Goal: Task Accomplishment & Management: Manage account settings

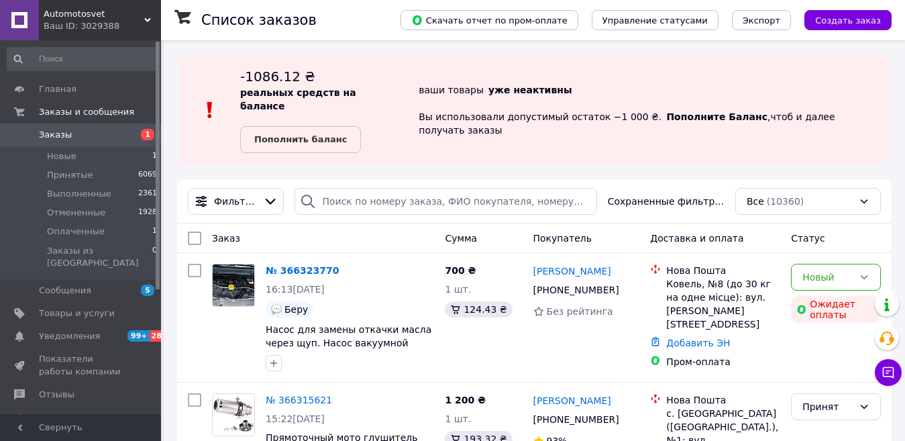
scroll to position [201, 0]
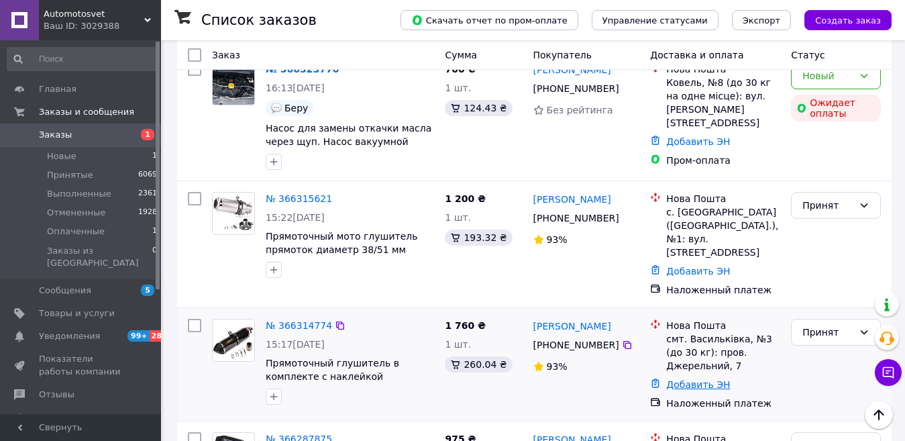
click at [685, 379] on link "Добавить ЭН" at bounding box center [698, 384] width 64 height 11
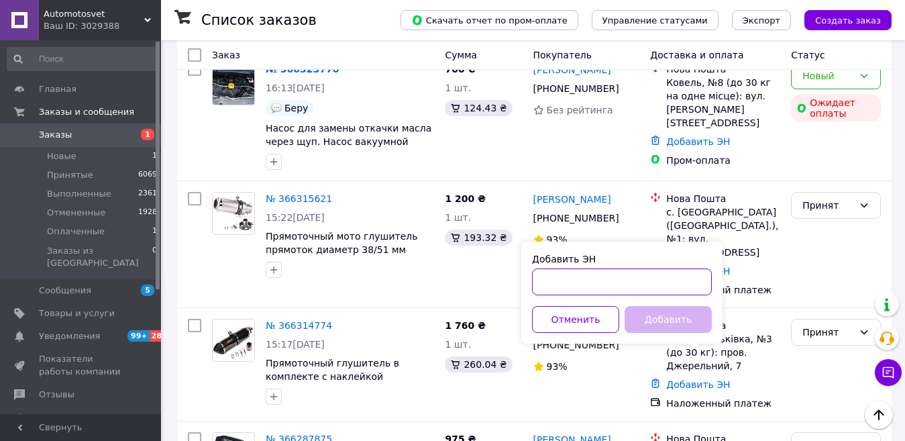
click at [583, 277] on input "Добавить ЭН" at bounding box center [622, 281] width 180 height 27
paste input "20451269163438"
type input "20451269163438"
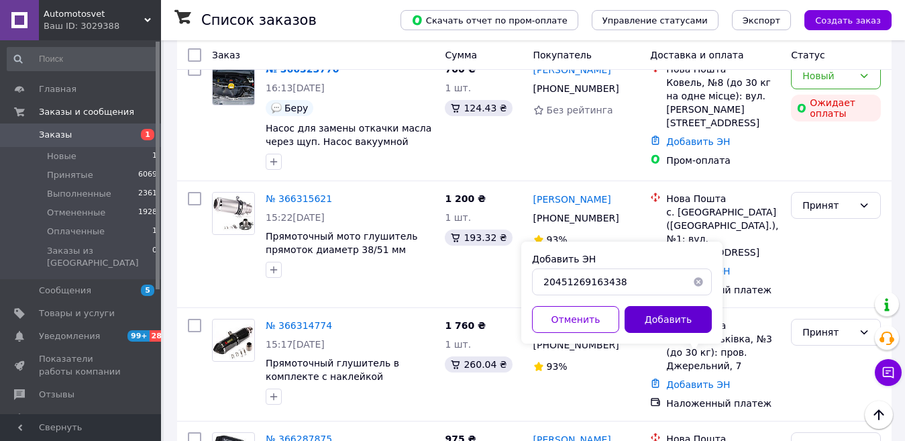
click at [659, 316] on button "Добавить" at bounding box center [667, 319] width 87 height 27
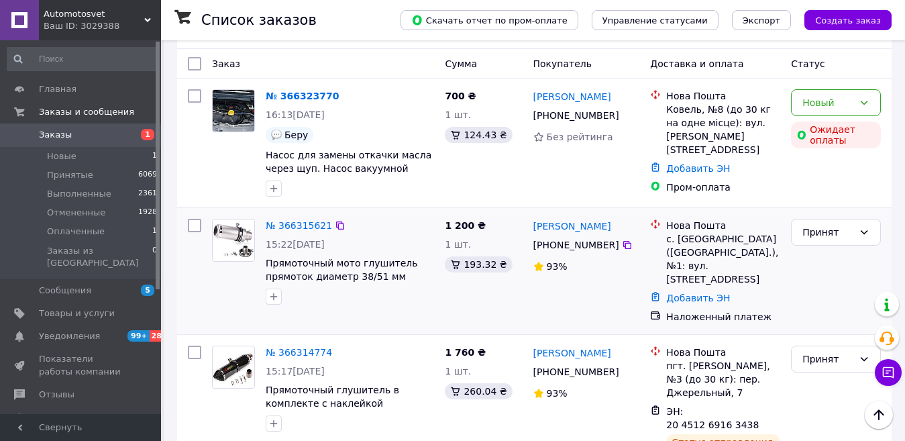
scroll to position [0, 0]
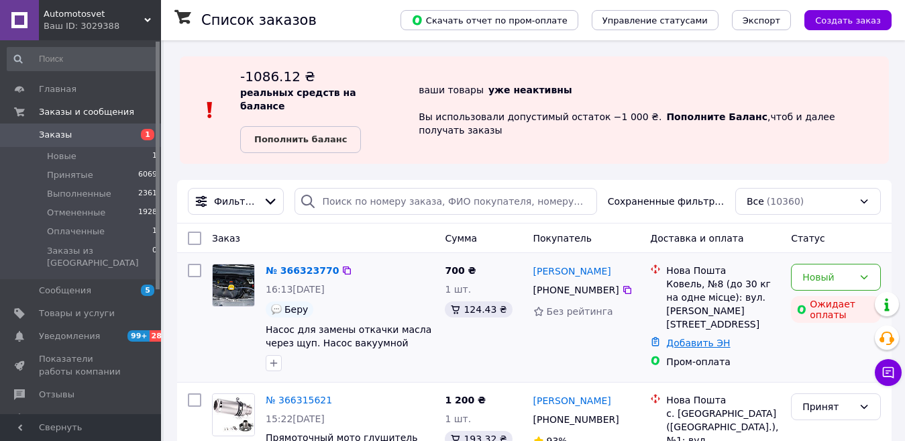
click at [691, 337] on link "Добавить ЭН" at bounding box center [698, 342] width 64 height 11
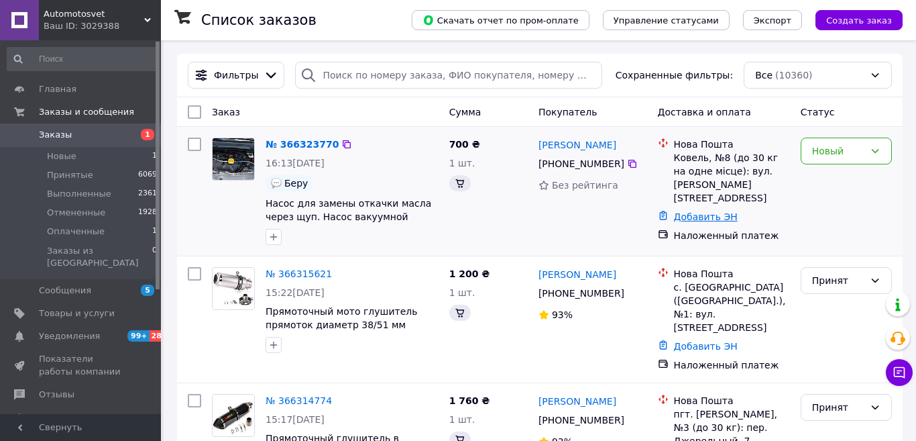
click at [687, 211] on link "Добавить ЭН" at bounding box center [706, 216] width 64 height 11
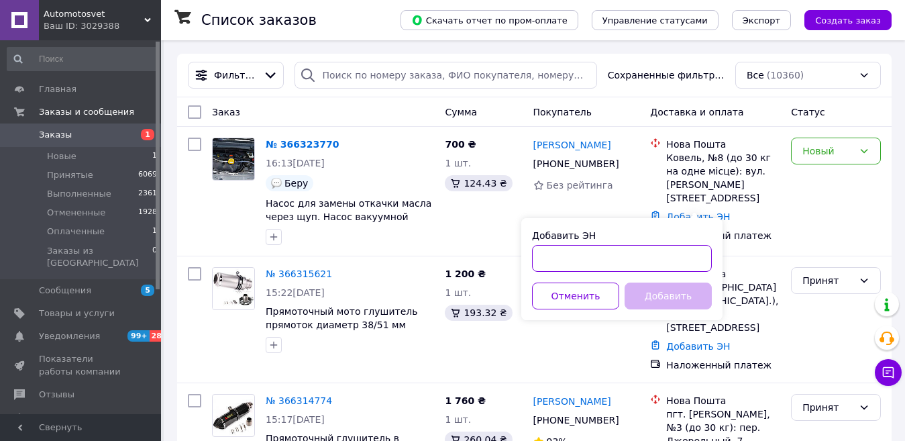
click at [585, 251] on input "Добавить ЭН" at bounding box center [622, 258] width 180 height 27
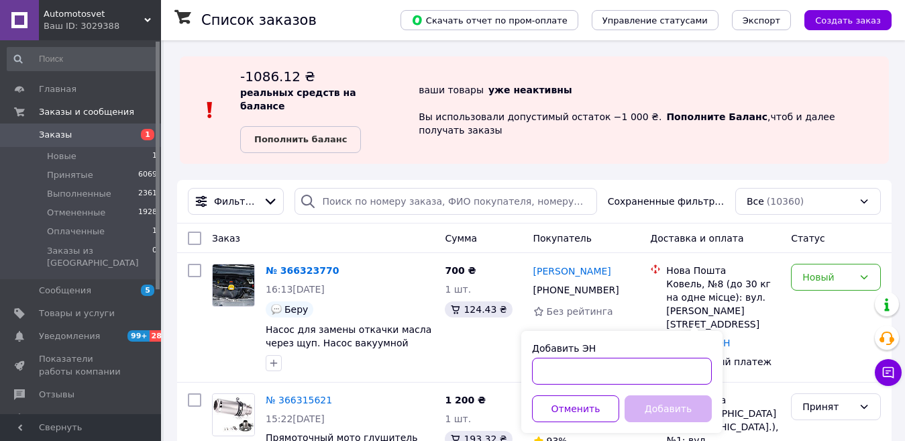
paste input "20451269165829"
type input "20451269165829"
drag, startPoint x: 659, startPoint y: 413, endPoint x: 683, endPoint y: 380, distance: 40.9
click at [661, 412] on button "Добавить" at bounding box center [667, 408] width 87 height 27
click at [864, 272] on icon at bounding box center [863, 277] width 11 height 11
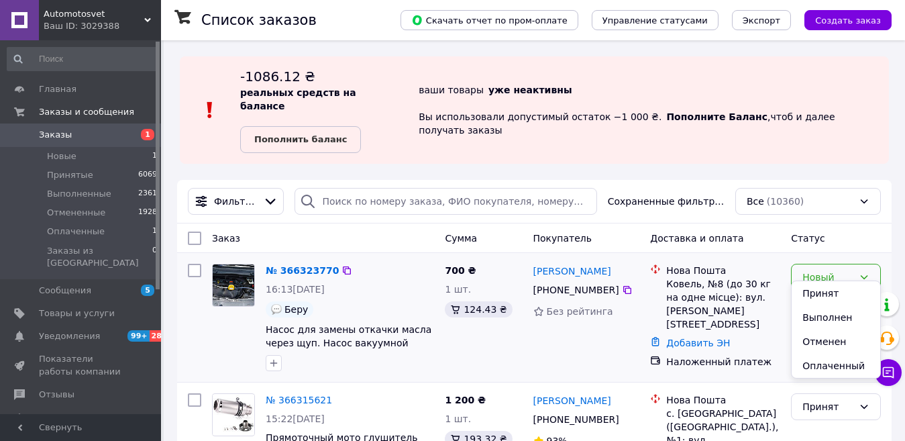
click at [844, 290] on li "Принят" at bounding box center [835, 293] width 89 height 24
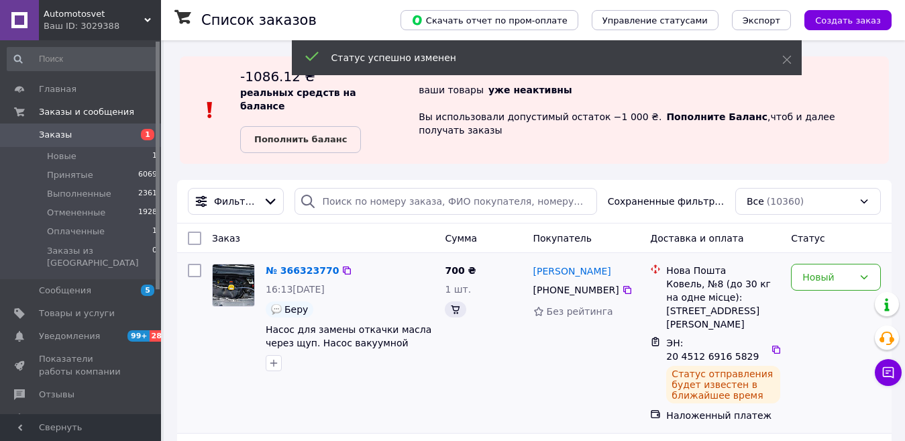
click at [871, 199] on div "Все (10360)" at bounding box center [808, 201] width 146 height 27
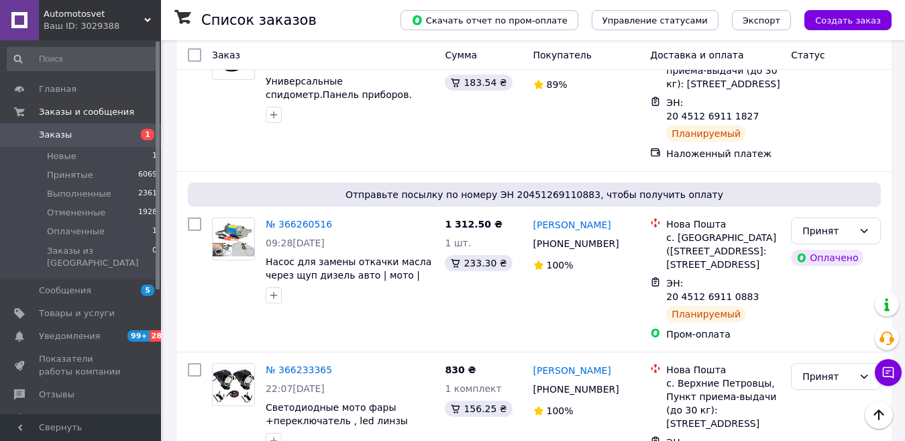
scroll to position [939, 0]
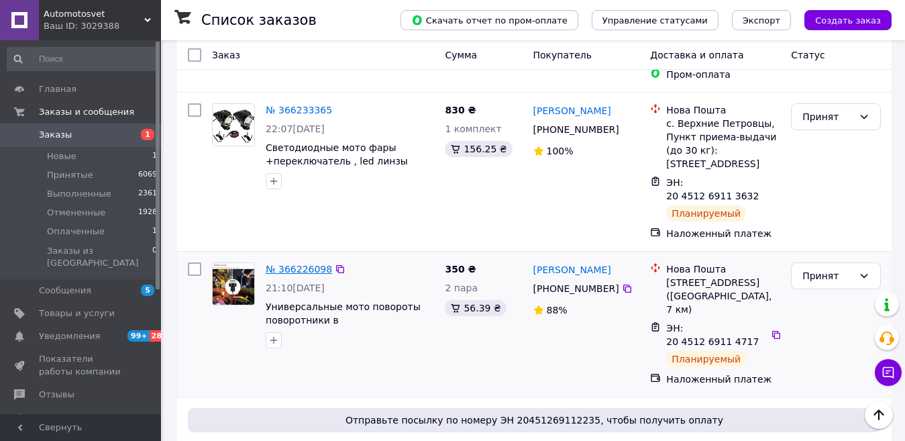
click at [296, 264] on link "№ 366226098" at bounding box center [299, 269] width 66 height 11
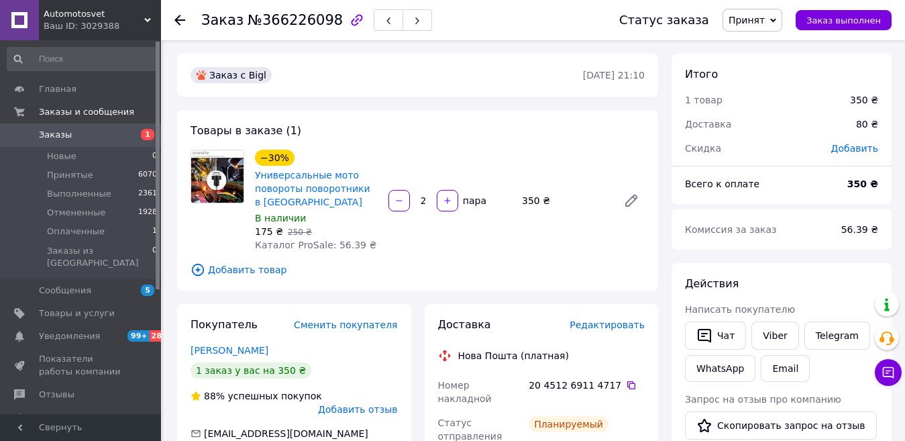
click at [620, 326] on span "Редактировать" at bounding box center [606, 324] width 75 height 11
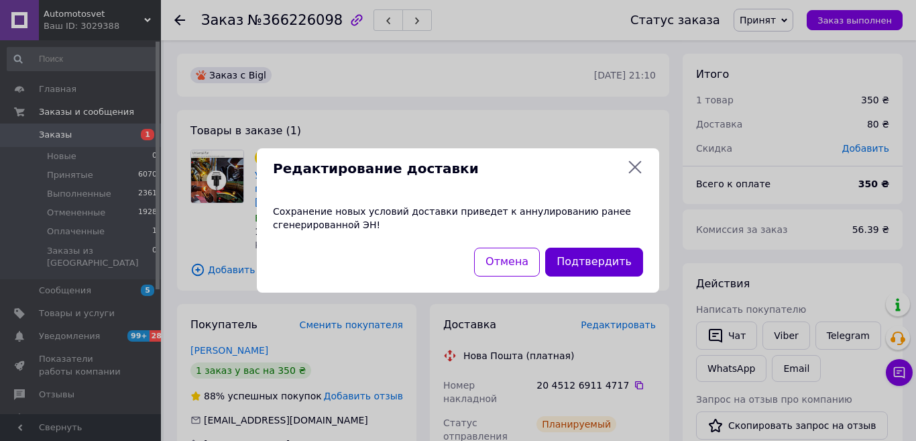
click at [587, 264] on button "Подтвердить" at bounding box center [594, 261] width 98 height 29
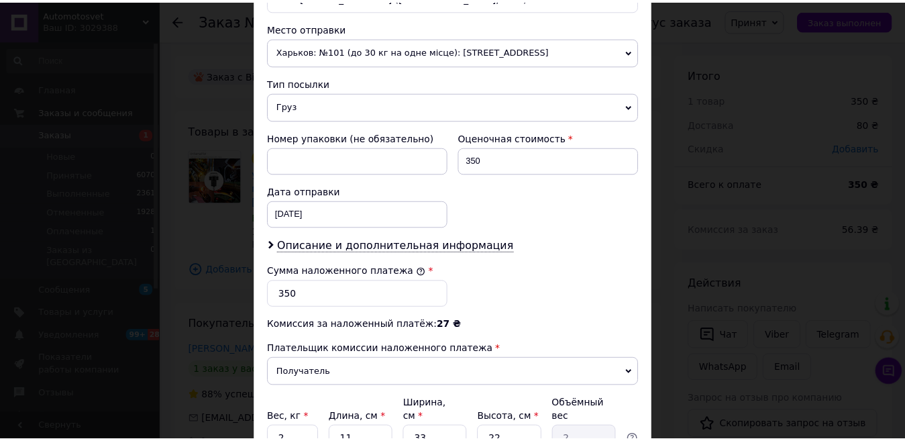
scroll to position [583, 0]
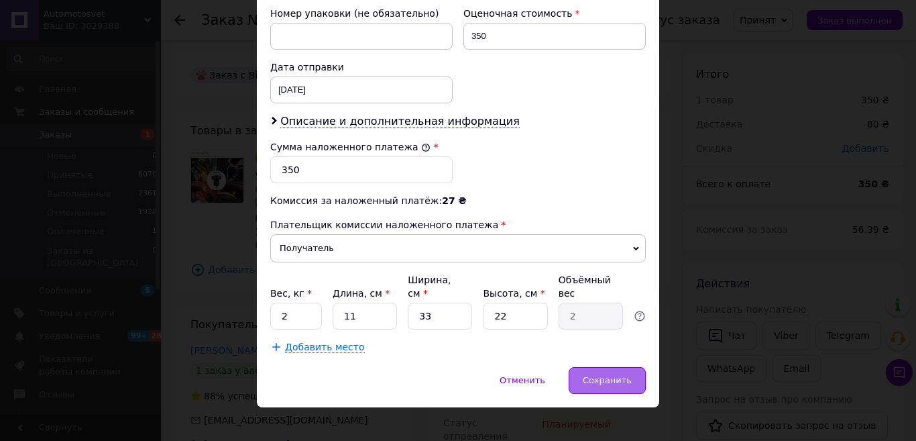
click at [609, 375] on span "Сохранить" at bounding box center [607, 380] width 49 height 10
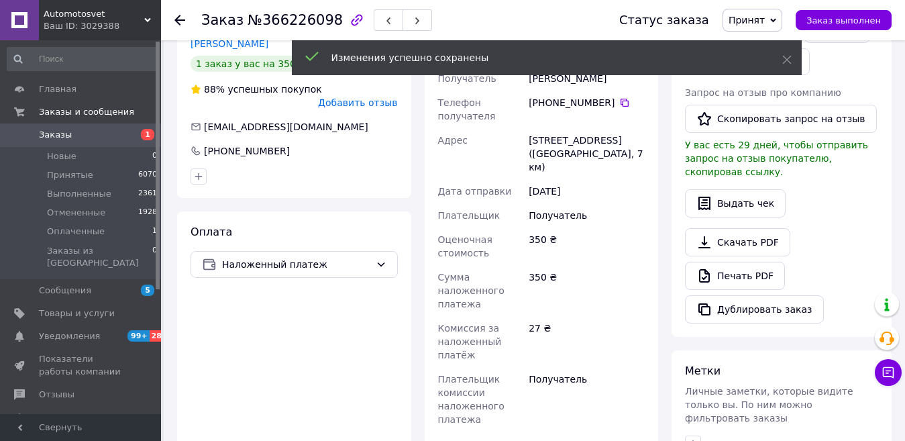
scroll to position [335, 0]
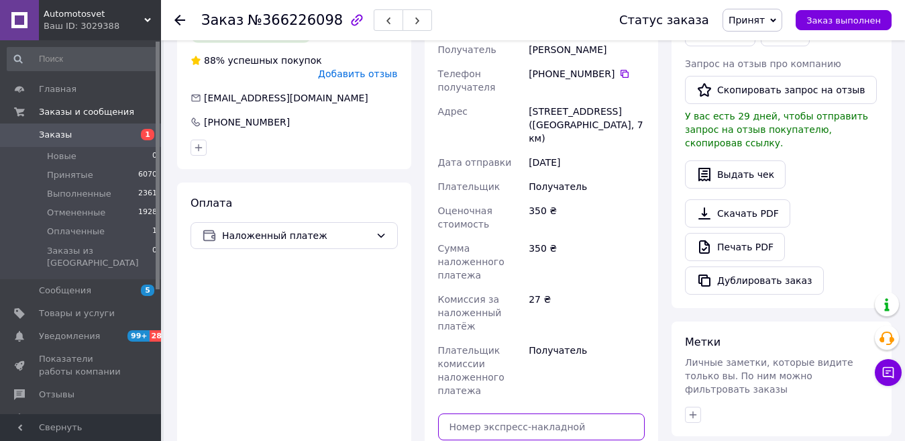
click at [522, 416] on input "text" at bounding box center [541, 426] width 207 height 27
paste input "20451269167018"
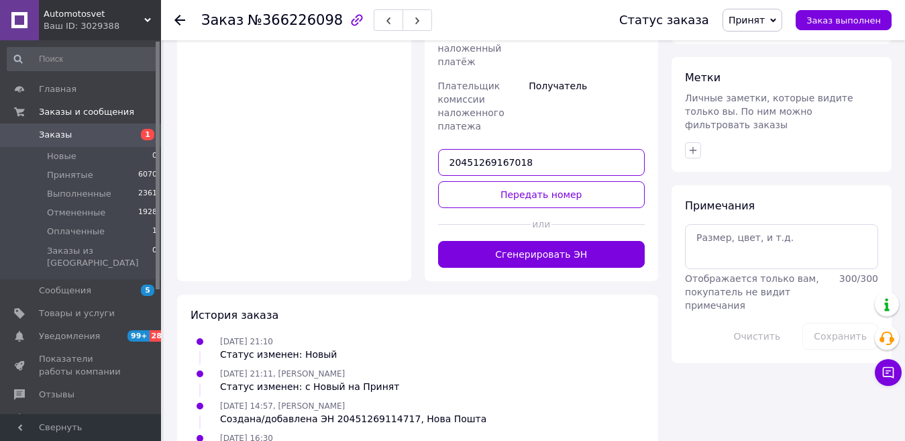
scroll to position [604, 0]
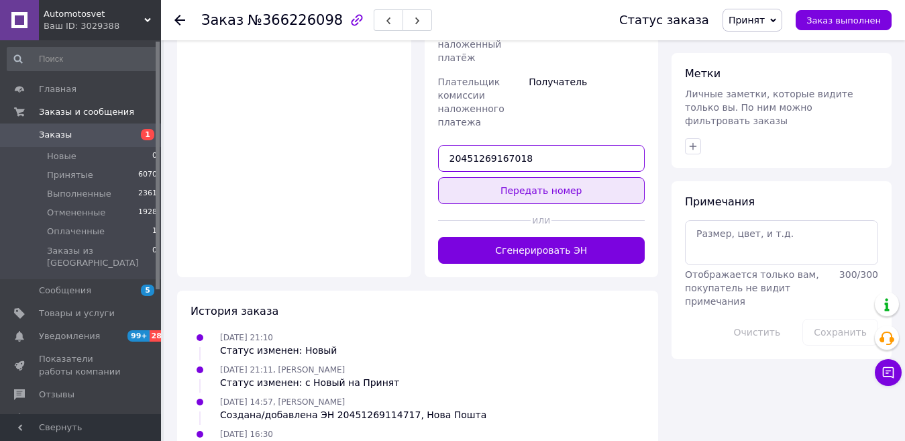
type input "20451269167018"
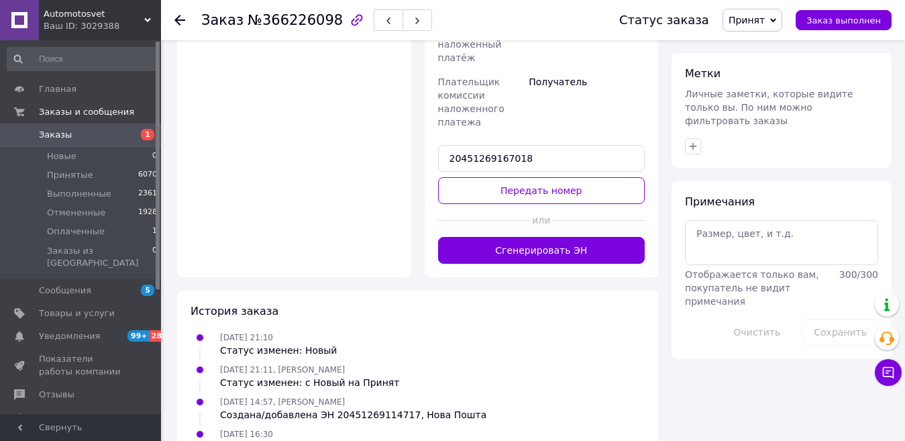
click at [538, 182] on button "Передать номер" at bounding box center [541, 190] width 207 height 27
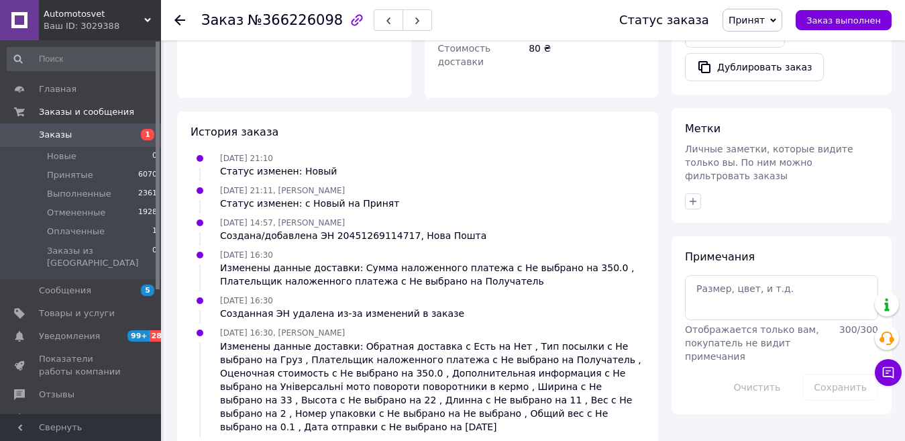
scroll to position [570, 0]
